Goal: Check status

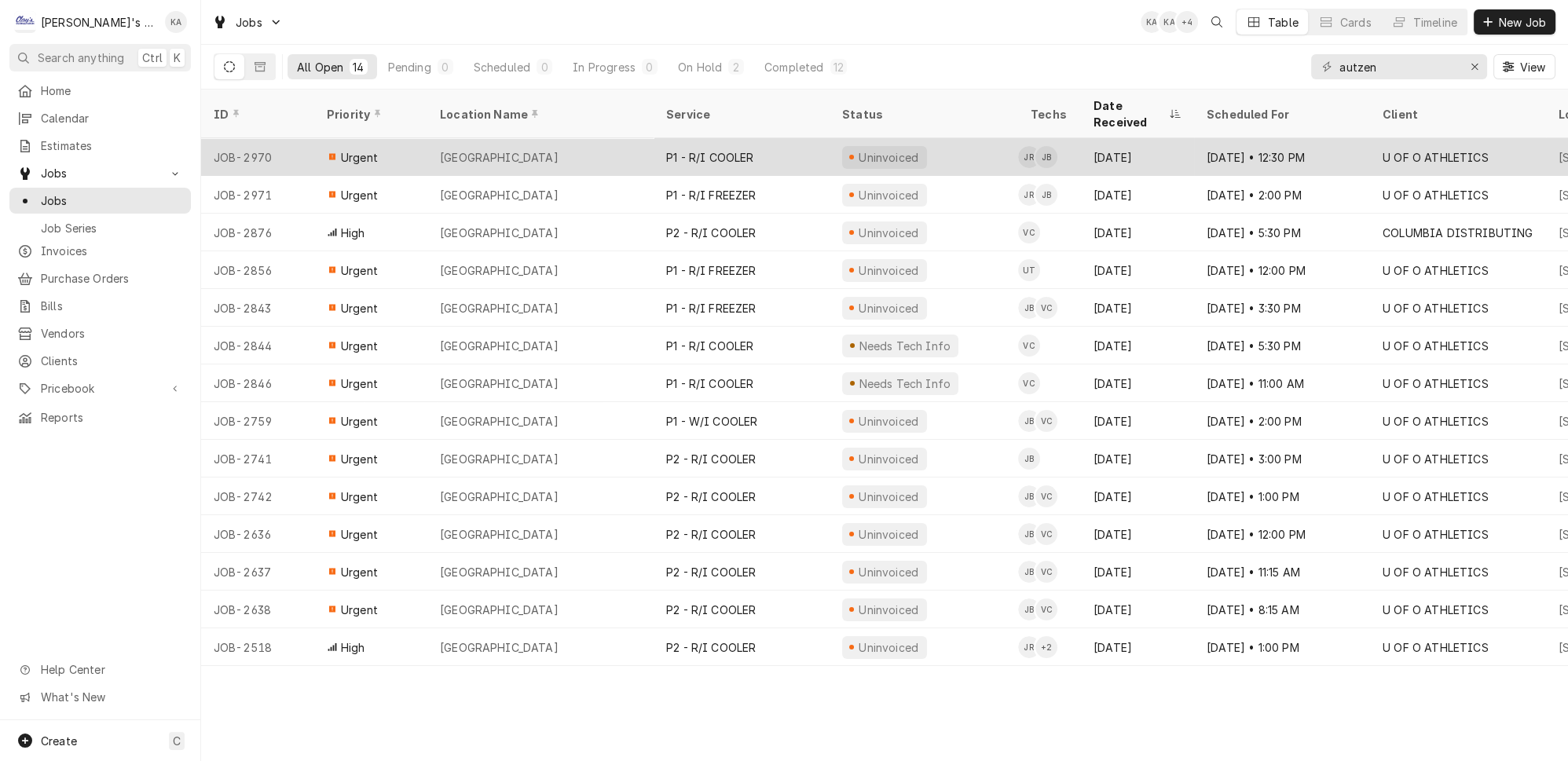
type input "autzen"
click at [995, 138] on div "Uninvoiced" at bounding box center [923, 156] width 188 height 38
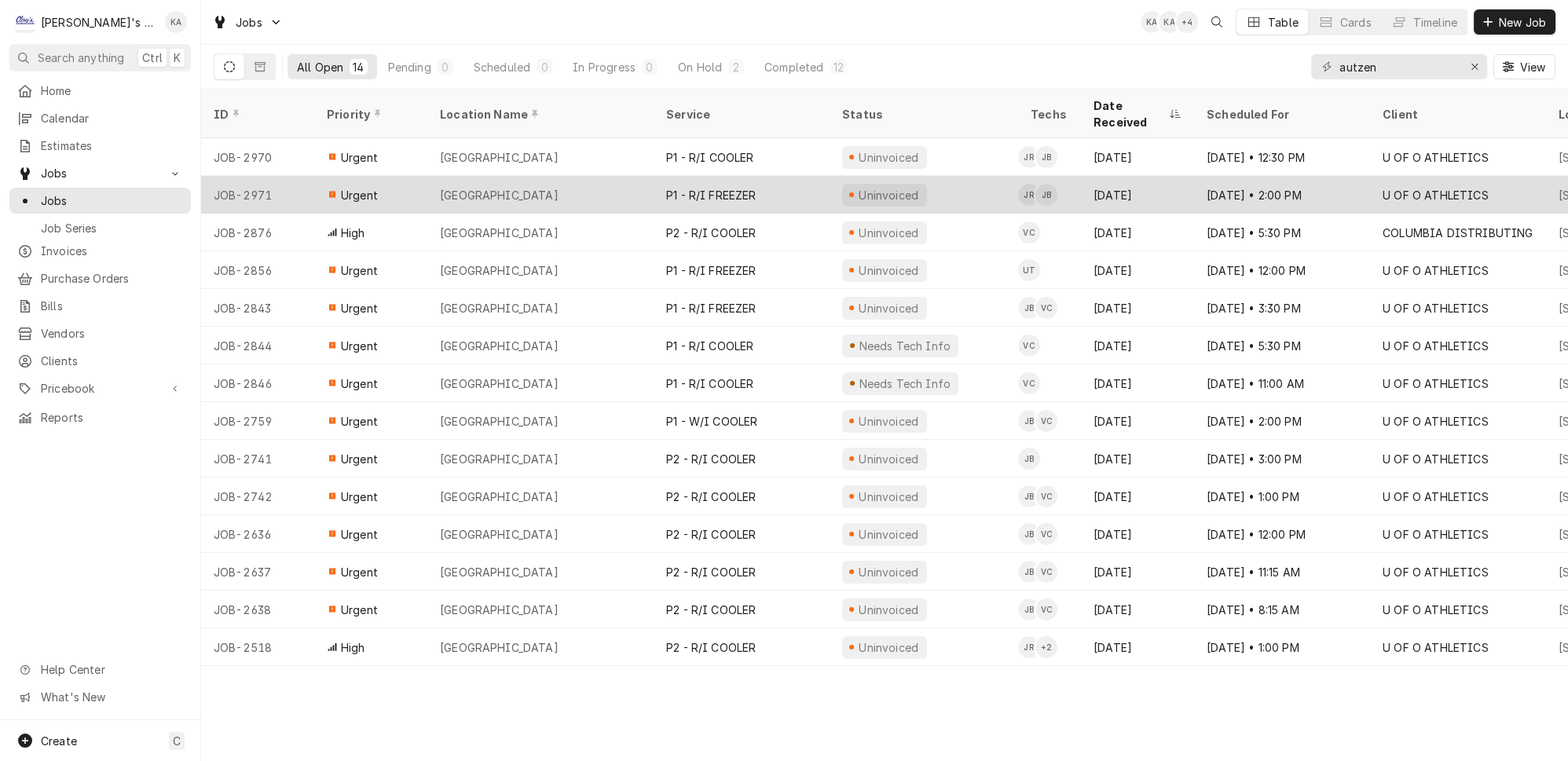
click at [540, 176] on div "AUTZEN STADIUM" at bounding box center [540, 194] width 227 height 38
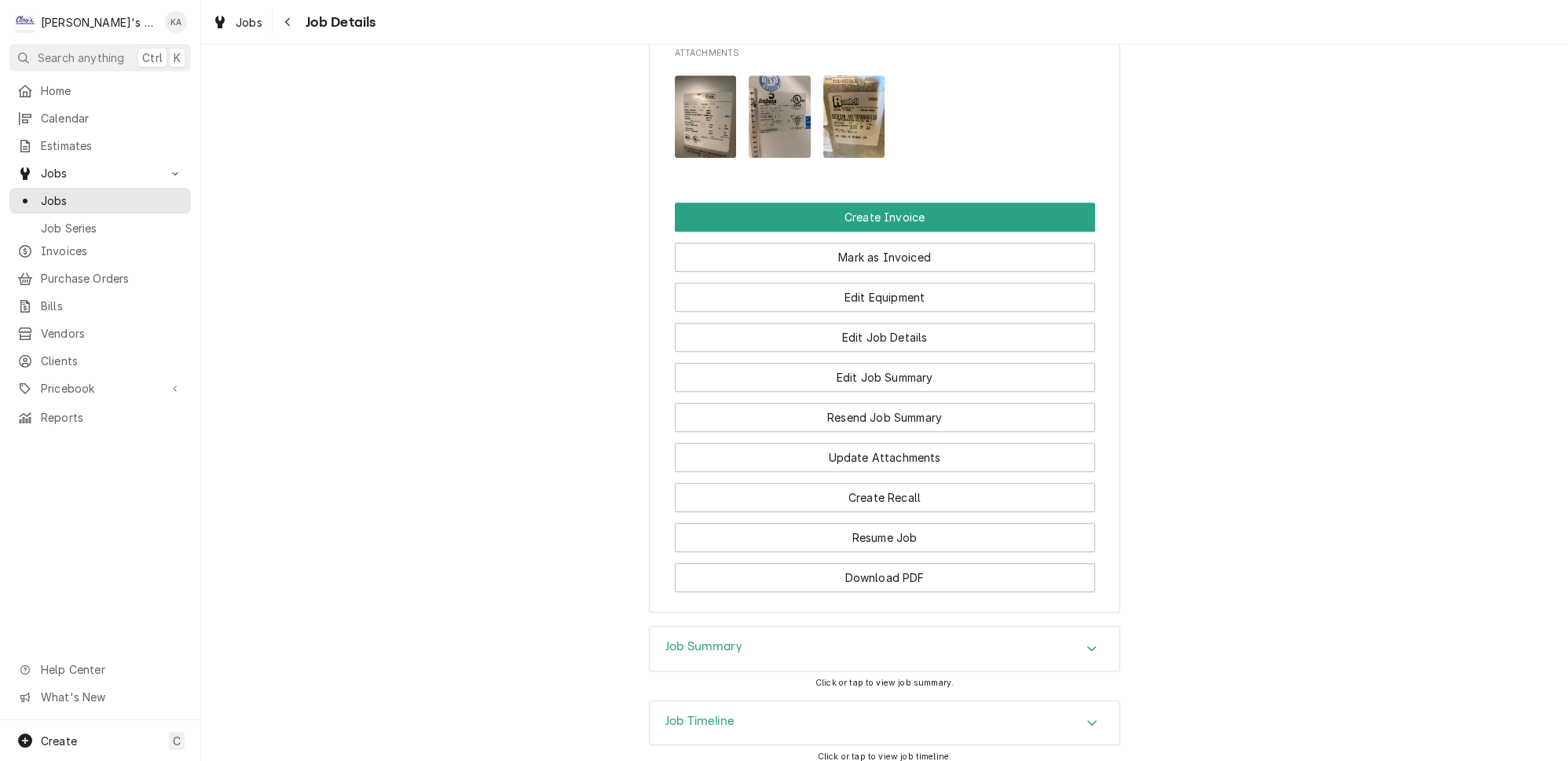
scroll to position [2102, 0]
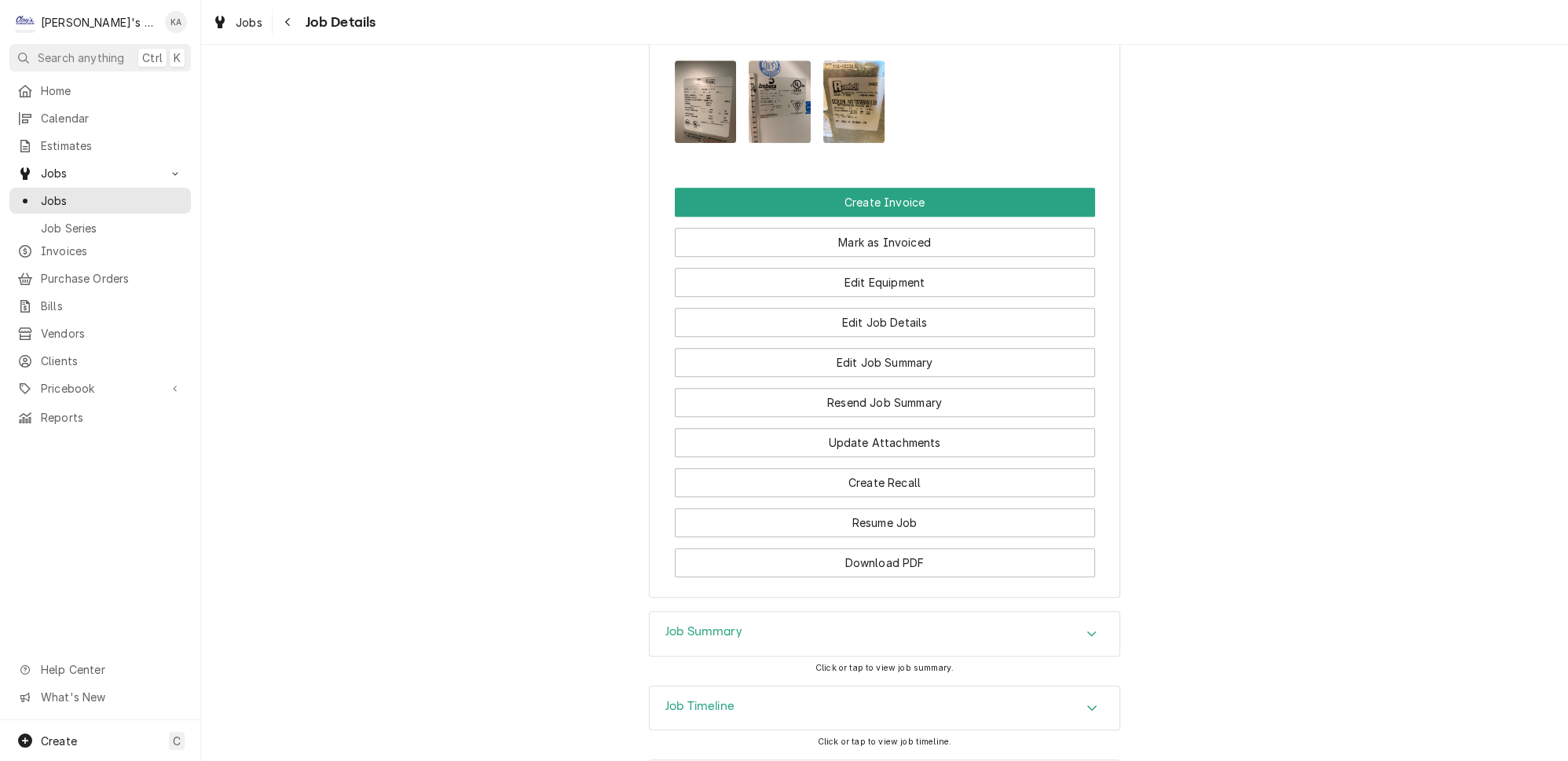
click at [1086, 628] on icon "Accordion Header" at bounding box center [1091, 634] width 11 height 13
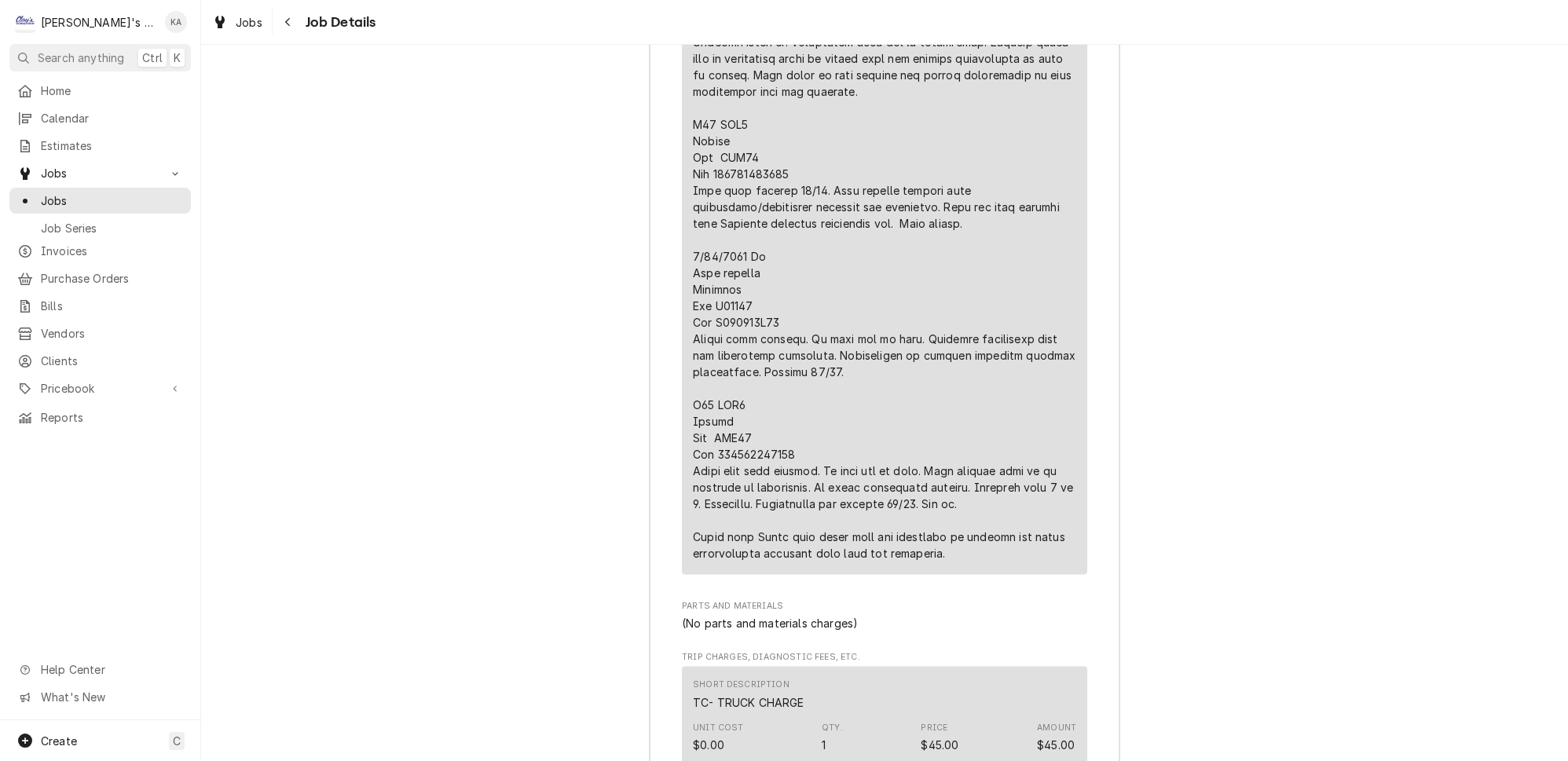
scroll to position [3411, 0]
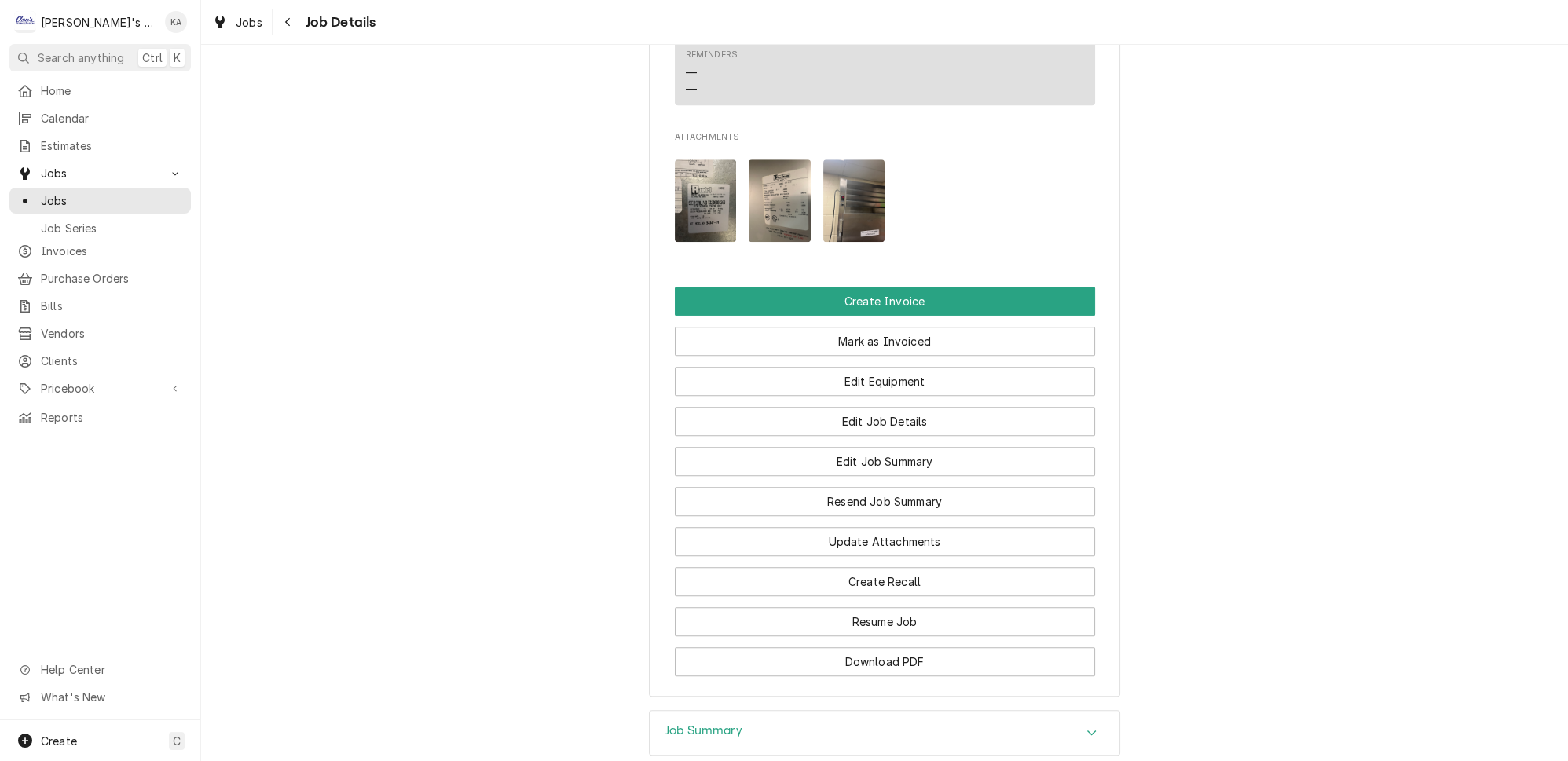
scroll to position [2119, 0]
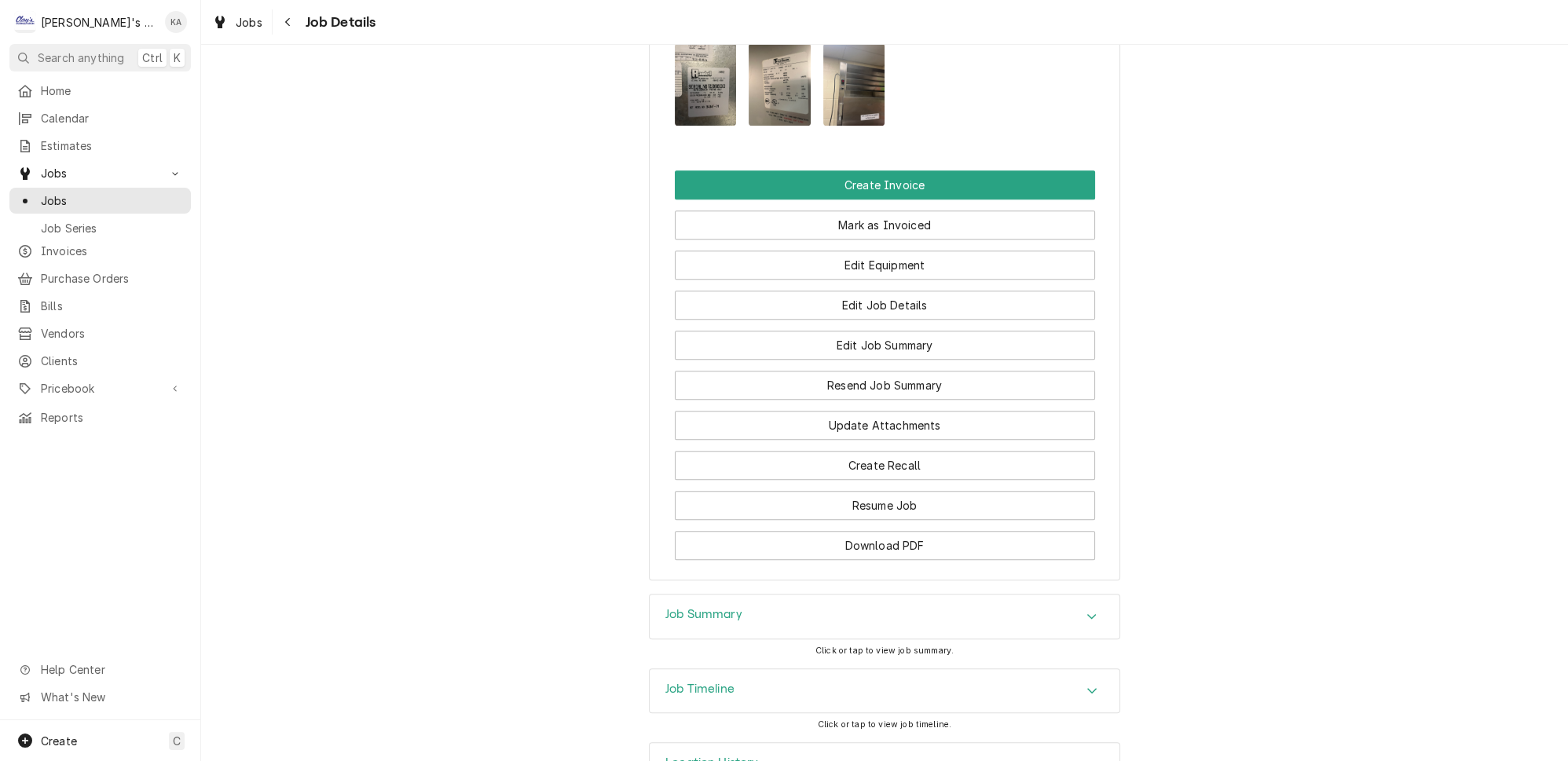
click at [1086, 611] on icon "Accordion Header" at bounding box center [1091, 616] width 11 height 13
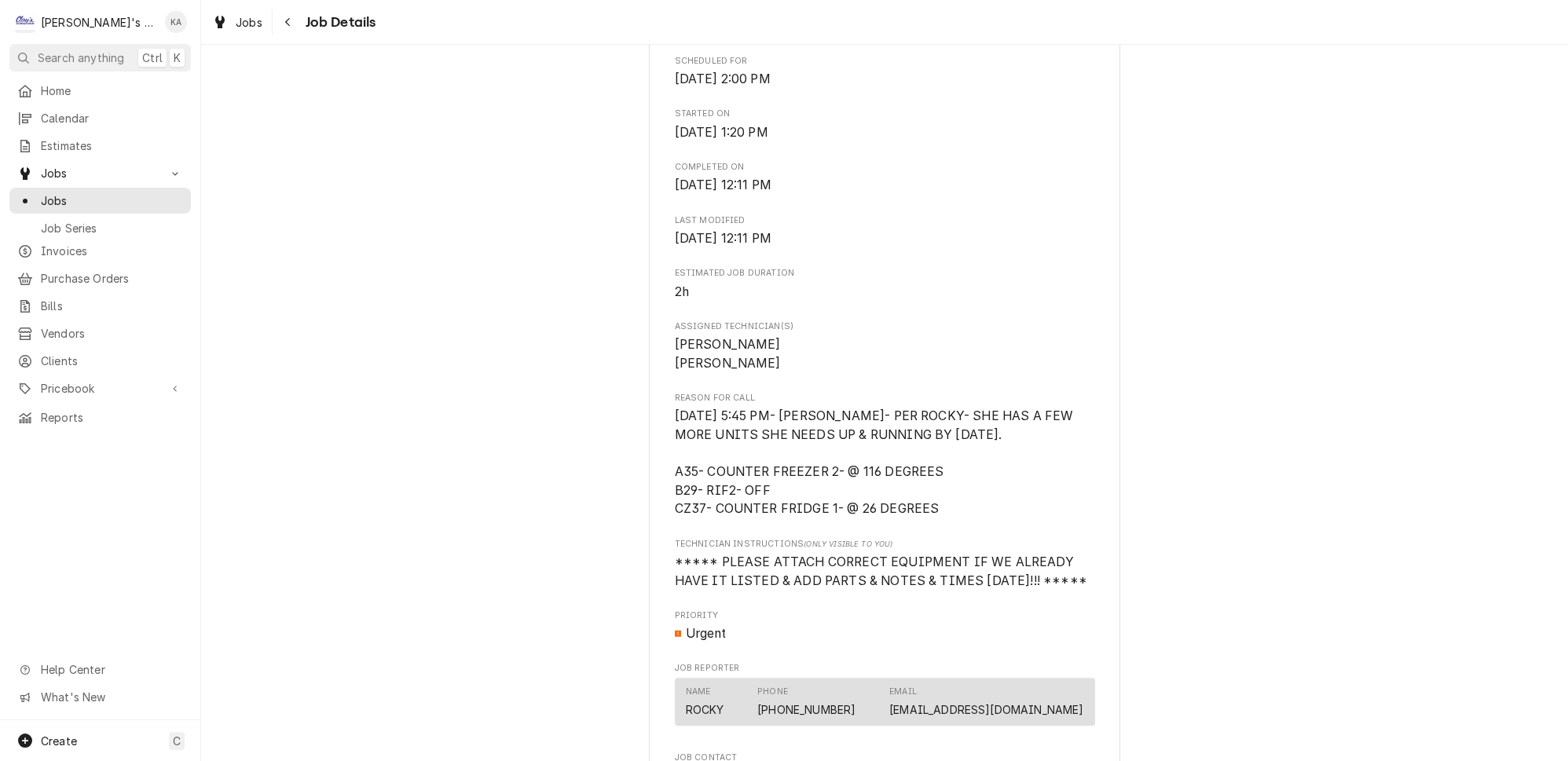
scroll to position [971, 0]
